Goal: Complete application form

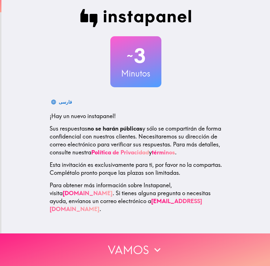
click at [127, 244] on button "Vamos" at bounding box center [135, 250] width 270 height 33
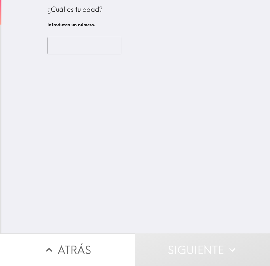
click at [80, 54] on input "number" at bounding box center [84, 46] width 74 height 18
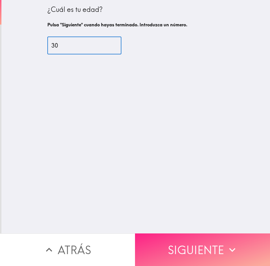
type input "30"
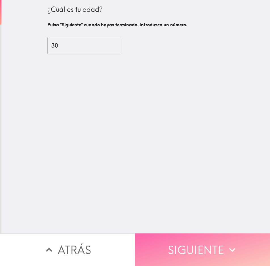
click at [190, 241] on button "Siguiente" at bounding box center [202, 250] width 135 height 33
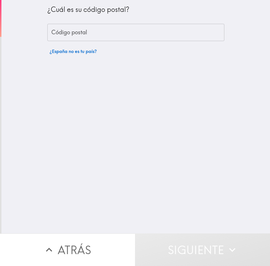
click at [105, 38] on input "Código postal" at bounding box center [135, 33] width 177 height 18
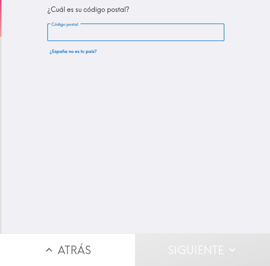
type input "46014"
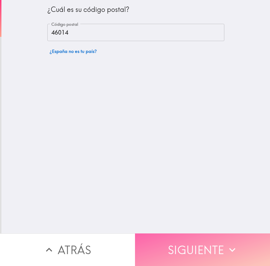
click at [181, 234] on button "Siguiente" at bounding box center [202, 250] width 135 height 33
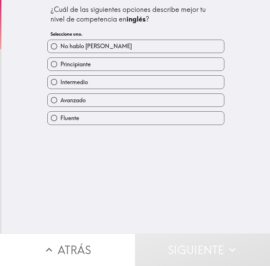
click at [84, 86] on label "Intermedio" at bounding box center [136, 82] width 176 height 13
click at [60, 86] on input "Intermedio" at bounding box center [54, 82] width 13 height 13
radio input "true"
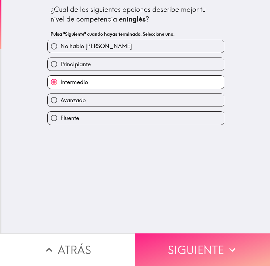
click at [177, 245] on button "Siguiente" at bounding box center [202, 250] width 135 height 33
